Goal: Use online tool/utility: Utilize a website feature to perform a specific function

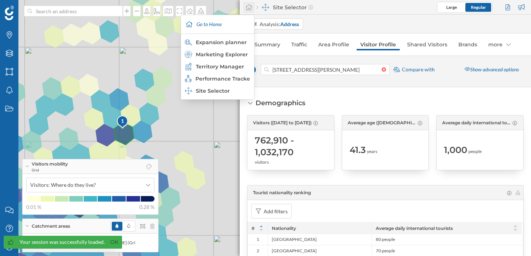
click at [252, 9] on icon at bounding box center [248, 7] width 7 height 7
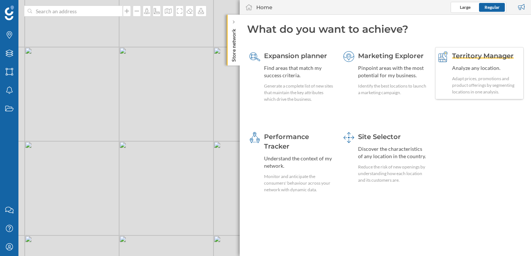
click at [477, 56] on span "Territory Manager" at bounding box center [483, 56] width 62 height 8
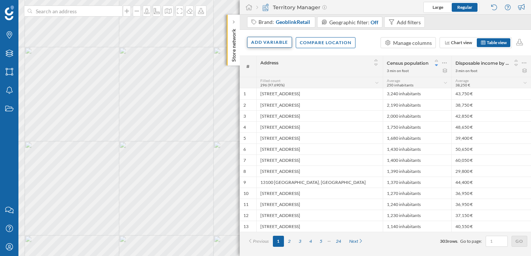
click at [274, 38] on div "Add variable" at bounding box center [269, 42] width 45 height 11
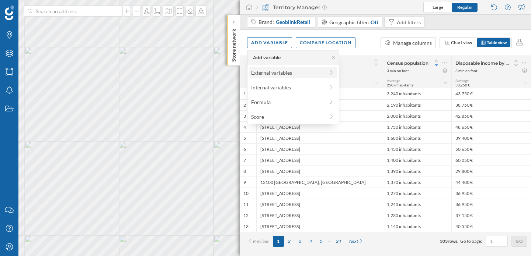
click at [277, 72] on div "External variables" at bounding box center [287, 73] width 73 height 8
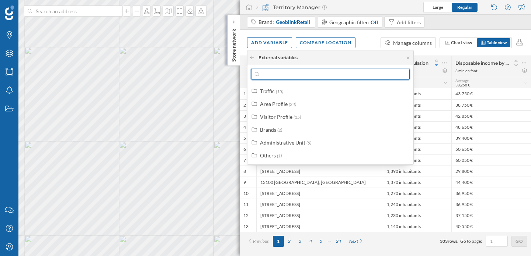
click at [277, 72] on input "text" at bounding box center [330, 74] width 142 height 11
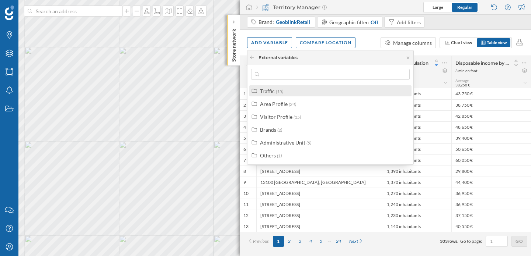
click at [272, 91] on div "Traffic" at bounding box center [267, 91] width 15 height 6
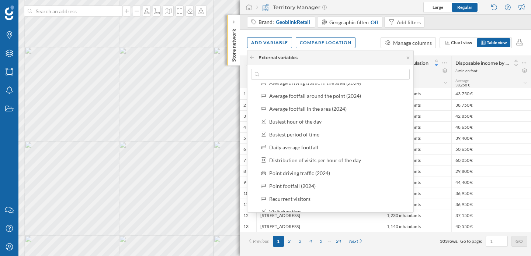
scroll to position [38, 0]
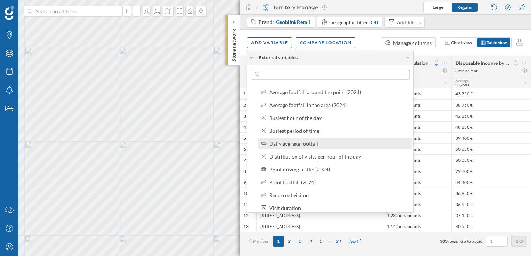
click at [315, 144] on div "Daily average footfall" at bounding box center [293, 144] width 49 height 6
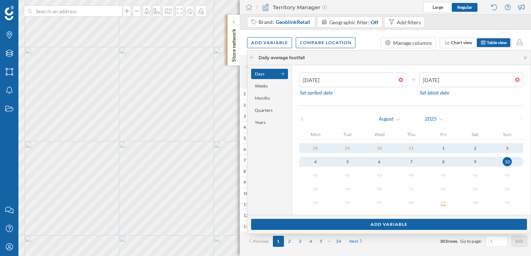
click at [300, 120] on icon at bounding box center [302, 119] width 6 height 4
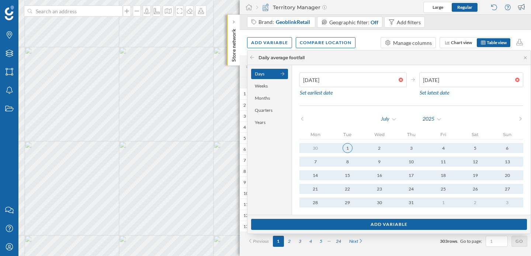
type input "[DATE]"
click at [346, 146] on div "1" at bounding box center [347, 148] width 10 height 10
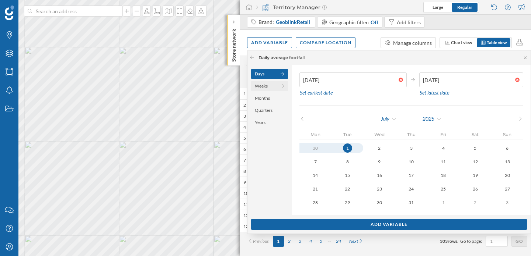
click at [272, 84] on div "Weeks" at bounding box center [269, 86] width 37 height 10
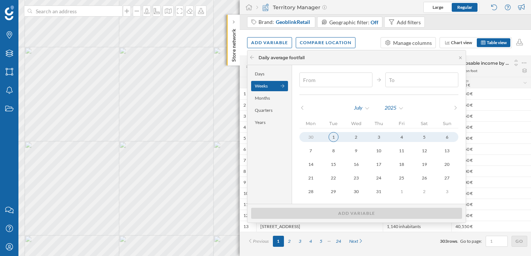
type input "[DATE]"
click at [334, 136] on div "1" at bounding box center [333, 137] width 10 height 10
type input "[DATE]"
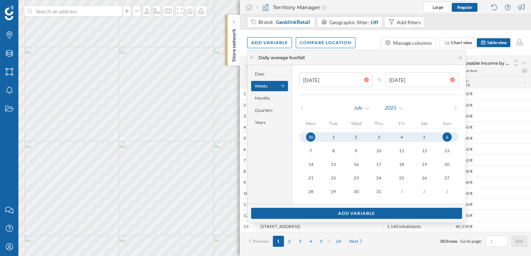
click at [442, 136] on div "6" at bounding box center [446, 137] width 9 height 9
click at [269, 96] on div "Months" at bounding box center [269, 98] width 37 height 10
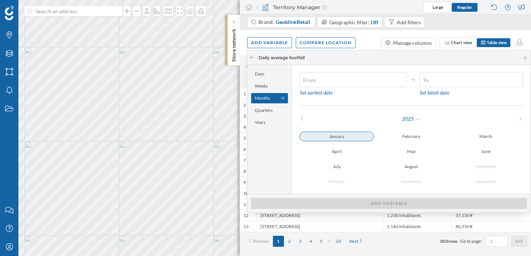
type input "[DATE]"
click at [352, 137] on div "January" at bounding box center [336, 137] width 74 height 10
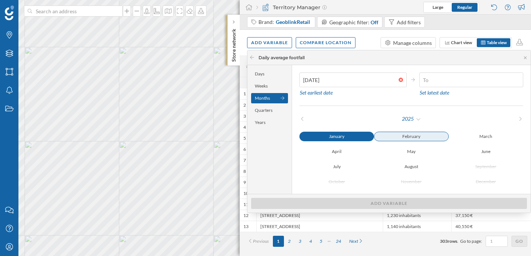
type input "[DATE]"
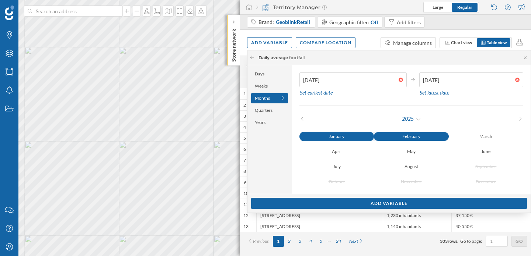
click at [414, 135] on div "February" at bounding box center [411, 136] width 74 height 9
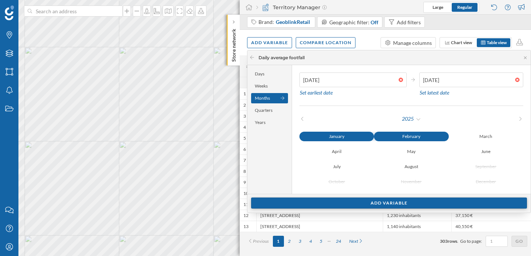
click at [389, 205] on div "Add variable" at bounding box center [389, 203] width 276 height 11
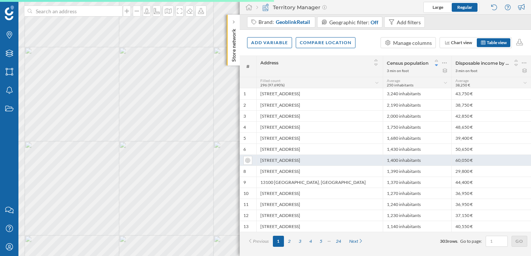
scroll to position [0, 0]
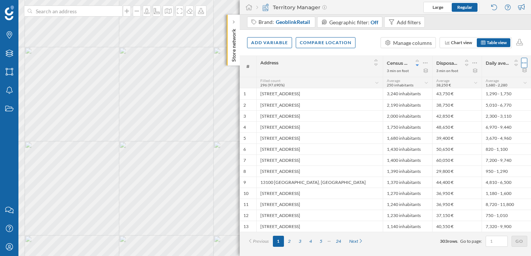
click at [522, 63] on icon at bounding box center [524, 63] width 4 height 1
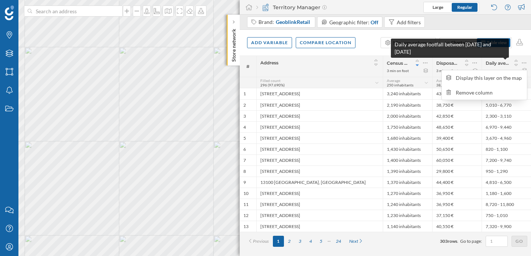
click at [501, 64] on span "Daily average footfall between [DATE] and [DATE]" at bounding box center [496, 63] width 23 height 6
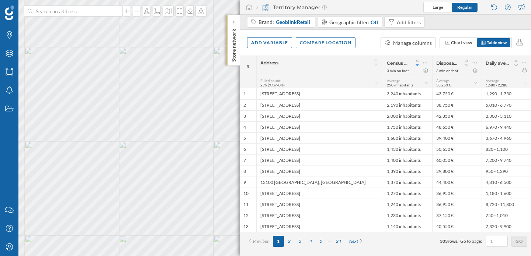
click at [500, 66] on div "Daily average footfall between [DATE] and [DATE]" at bounding box center [506, 63] width 42 height 10
click at [496, 59] on div "Daily average footfall between [DATE] and [DATE]" at bounding box center [506, 63] width 42 height 10
click at [522, 59] on icon at bounding box center [523, 62] width 5 height 7
click at [490, 93] on div "Remove column" at bounding box center [488, 93] width 67 height 8
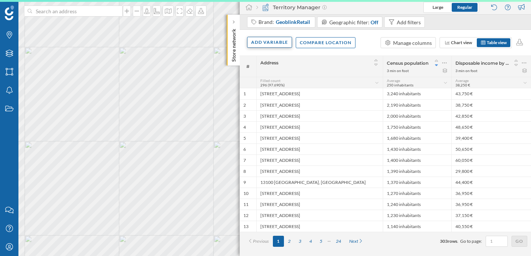
click at [267, 41] on div "Add variable" at bounding box center [269, 42] width 45 height 11
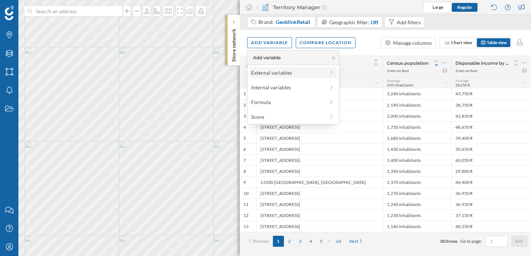
click at [263, 75] on div "External variables" at bounding box center [287, 73] width 73 height 8
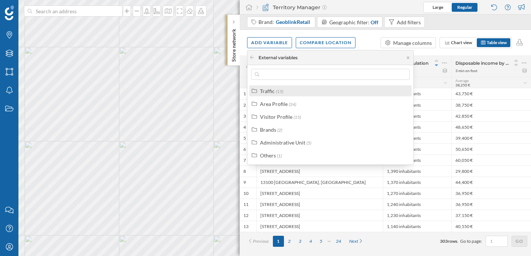
click at [269, 92] on div "Traffic" at bounding box center [267, 91] width 15 height 6
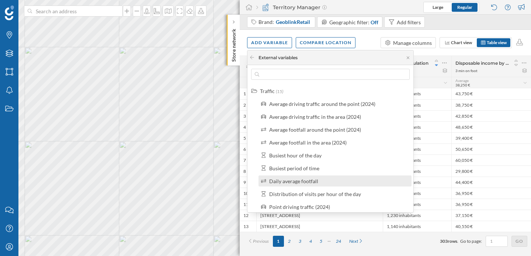
click at [283, 184] on label "Daily average footfall" at bounding box center [293, 182] width 49 height 8
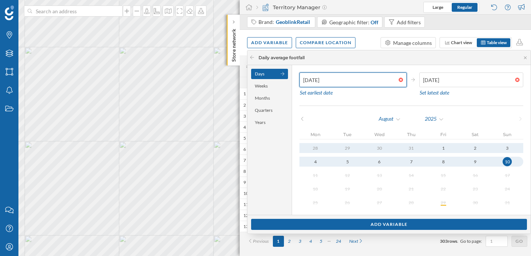
click at [344, 77] on input "[DATE]" at bounding box center [348, 80] width 99 height 15
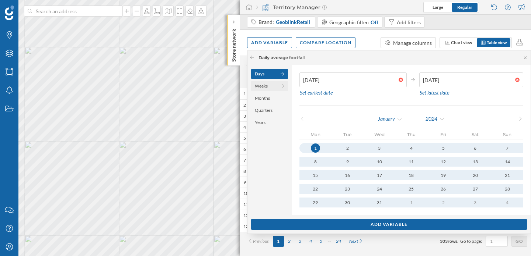
click at [266, 82] on div "Weeks" at bounding box center [269, 86] width 37 height 10
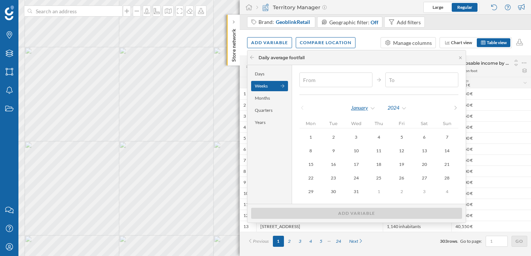
click at [361, 105] on div "January" at bounding box center [362, 107] width 25 height 11
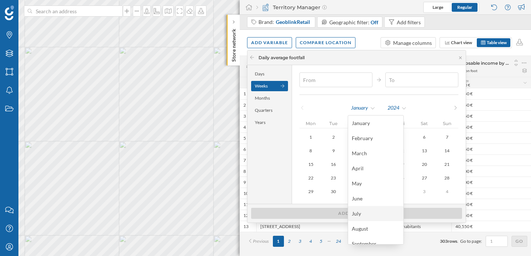
click at [364, 217] on div "July" at bounding box center [375, 214] width 48 height 8
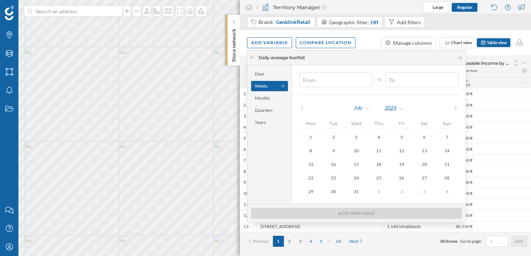
click at [388, 111] on div "2024" at bounding box center [394, 107] width 20 height 11
click at [394, 138] on div "2025" at bounding box center [408, 138] width 48 height 8
type input "[DATE]"
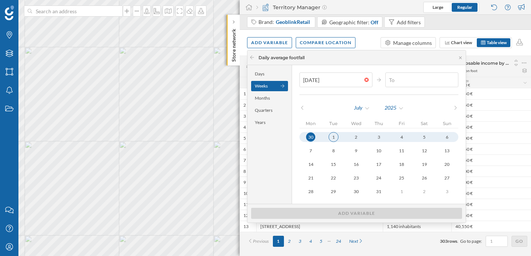
click at [328, 139] on div "1" at bounding box center [333, 137] width 10 height 10
type input "[DATE]"
click at [442, 134] on div "6" at bounding box center [447, 137] width 10 height 10
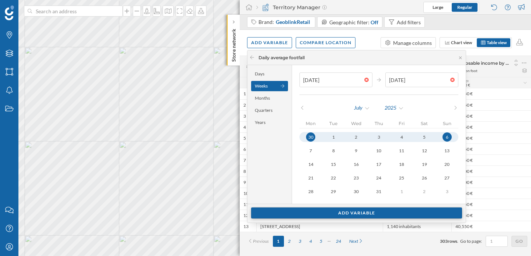
click at [362, 211] on div "Add variable" at bounding box center [356, 213] width 211 height 11
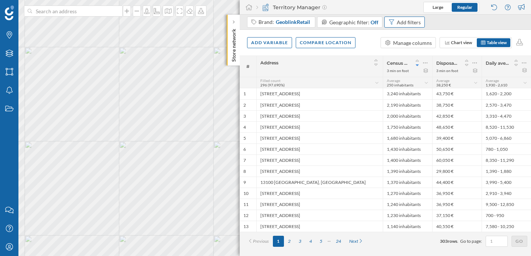
click at [411, 22] on div "Add filters" at bounding box center [408, 22] width 24 height 8
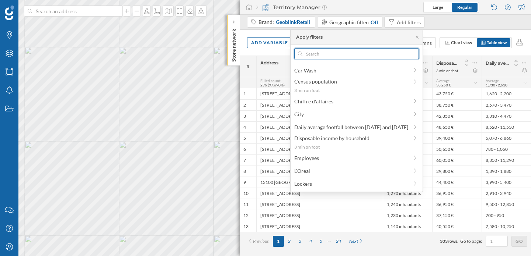
click at [371, 58] on input "text" at bounding box center [356, 53] width 109 height 11
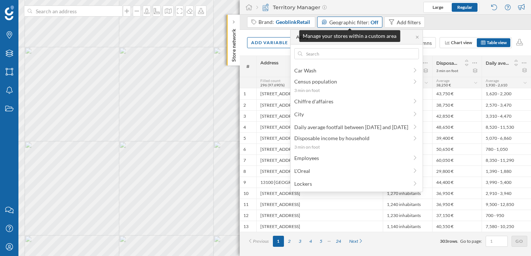
click at [366, 23] on span "Geographic filter:" at bounding box center [349, 22] width 40 height 6
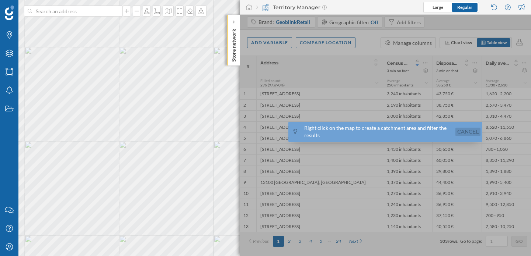
click at [472, 132] on link "Cancel" at bounding box center [467, 132] width 25 height 8
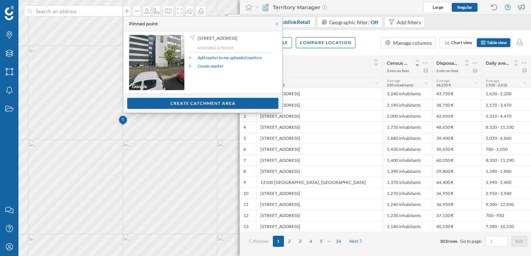
click at [367, 34] on div "Add variable Compare location Manage columns Chart view Table view" at bounding box center [384, 43] width 291 height 26
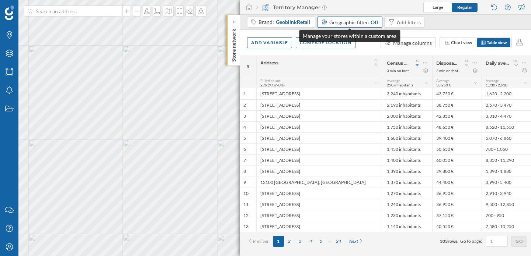
click at [363, 22] on span "Geographic filter:" at bounding box center [349, 22] width 40 height 6
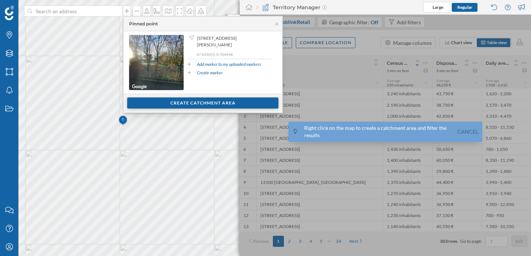
click at [200, 100] on div "Create catchment area" at bounding box center [202, 103] width 151 height 11
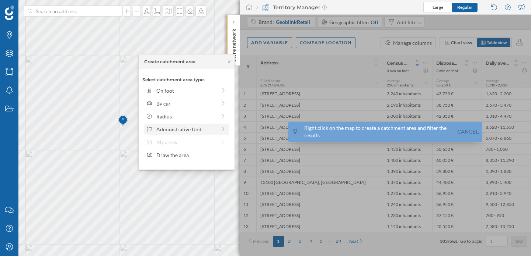
click at [197, 130] on div "Administrative Unit" at bounding box center [186, 130] width 60 height 8
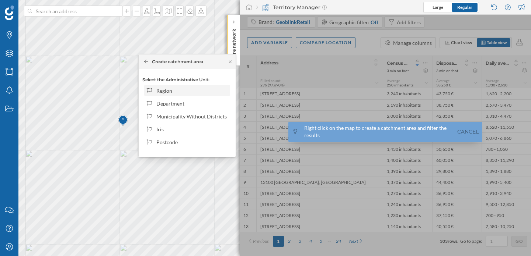
click at [182, 92] on div "Region" at bounding box center [191, 91] width 71 height 8
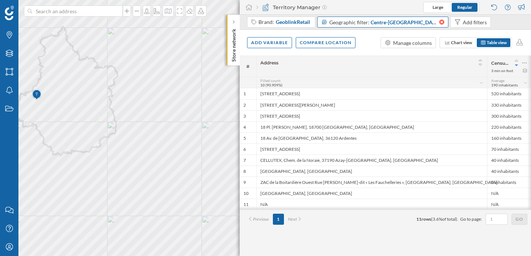
click at [438, 22] on icon at bounding box center [441, 22] width 6 height 5
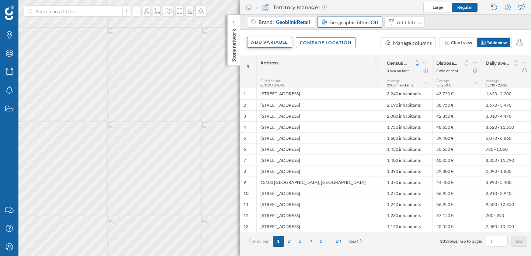
click at [279, 41] on div "Add variable" at bounding box center [269, 42] width 45 height 11
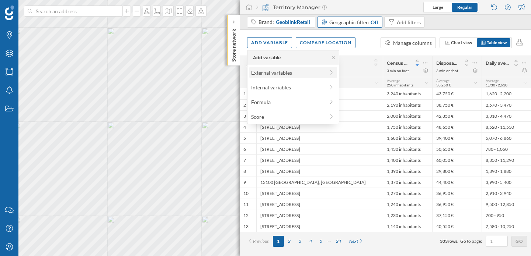
click at [286, 72] on div "External variables" at bounding box center [287, 73] width 73 height 8
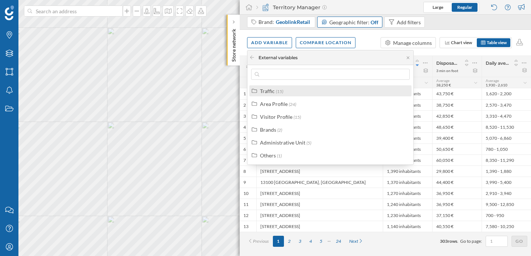
click at [279, 88] on label "Traffic (15)" at bounding box center [271, 91] width 23 height 8
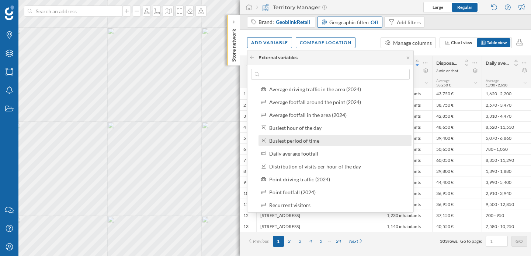
scroll to position [28, 0]
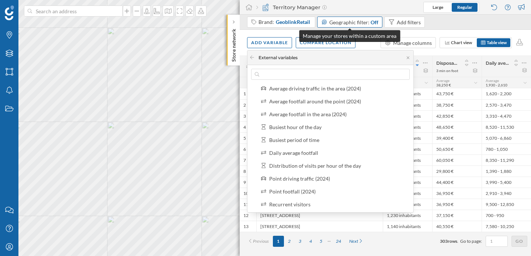
click at [348, 22] on span "Geographic filter:" at bounding box center [349, 22] width 40 height 6
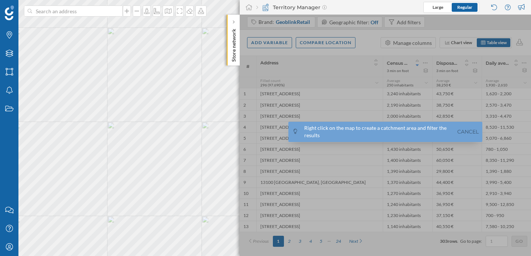
click at [430, 25] on div at bounding box center [384, 136] width 291 height 242
click at [468, 137] on div "Right click on the map to create a catchment area and filter the results Cancel" at bounding box center [385, 132] width 194 height 20
click at [467, 133] on link "Cancel" at bounding box center [467, 132] width 25 height 8
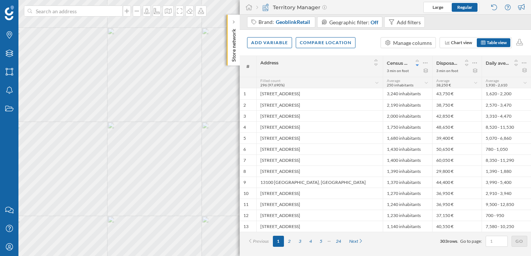
click at [399, 28] on div "Brand: GeoblinkRetail Geographic filter: Off Add filters" at bounding box center [337, 23] width 181 height 13
click at [396, 24] on div "Add filters" at bounding box center [408, 22] width 24 height 8
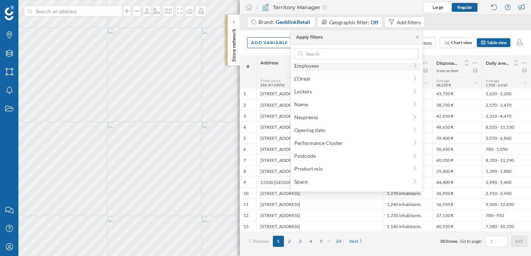
scroll to position [141, 0]
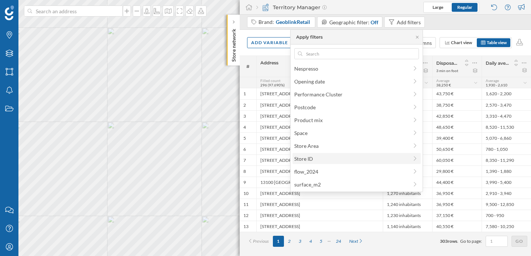
click at [342, 155] on span "Store ID" at bounding box center [351, 159] width 114 height 8
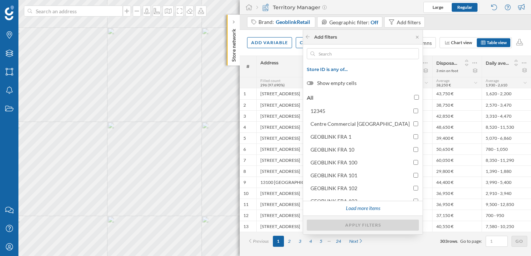
scroll to position [33, 0]
